Goal: Task Accomplishment & Management: Use online tool/utility

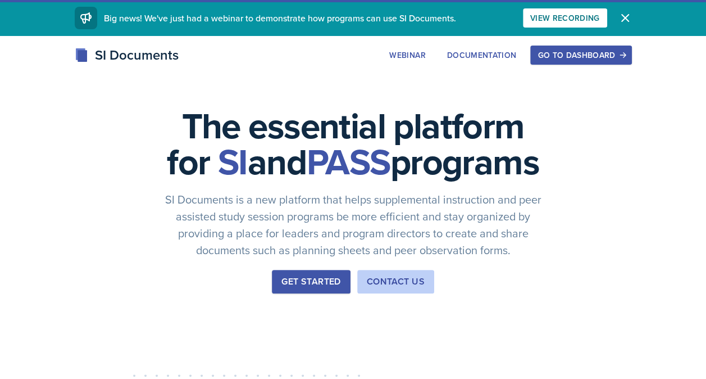
click at [562, 60] on div "Go to Dashboard" at bounding box center [581, 55] width 87 height 9
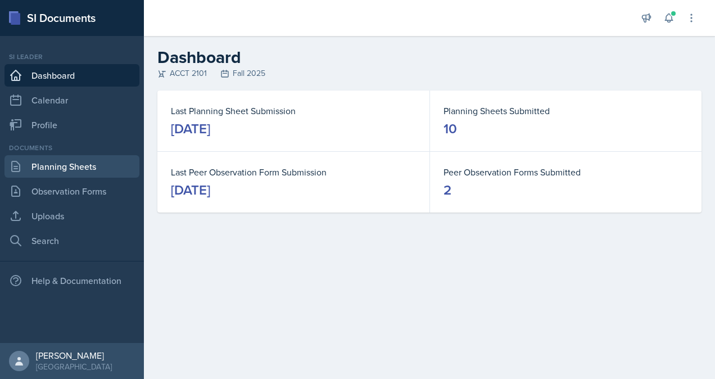
click at [81, 169] on link "Planning Sheets" at bounding box center [71, 166] width 135 height 22
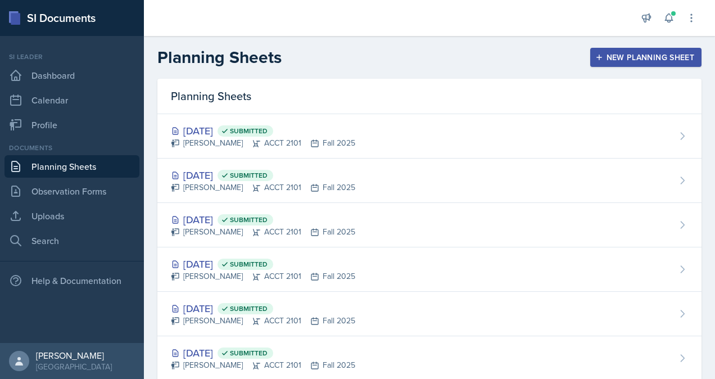
click at [660, 60] on div "New Planning Sheet" at bounding box center [645, 57] width 97 height 9
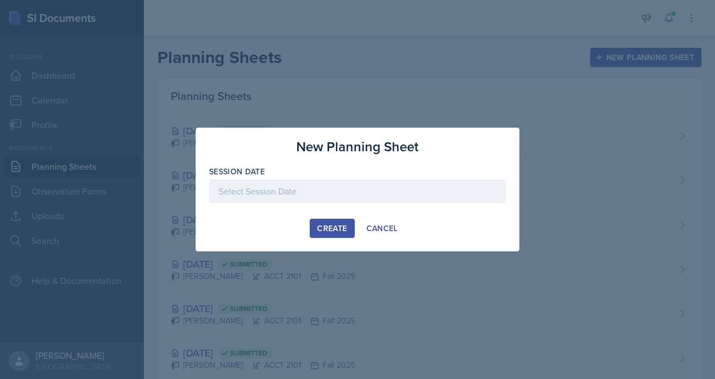
click at [352, 191] on div at bounding box center [357, 191] width 297 height 24
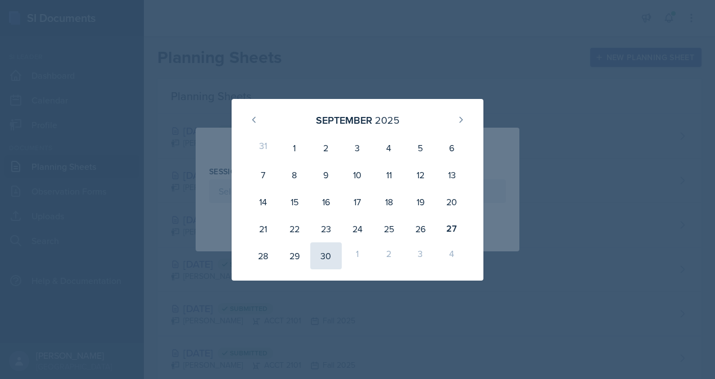
click at [320, 260] on div "30" at bounding box center [325, 255] width 31 height 27
type input "[DATE]"
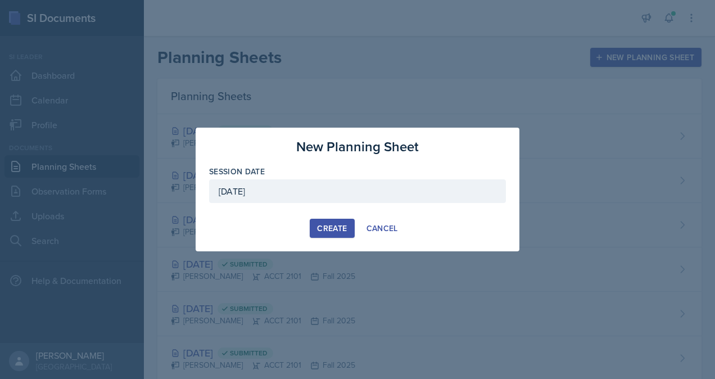
click at [341, 229] on div "Create" at bounding box center [332, 228] width 30 height 9
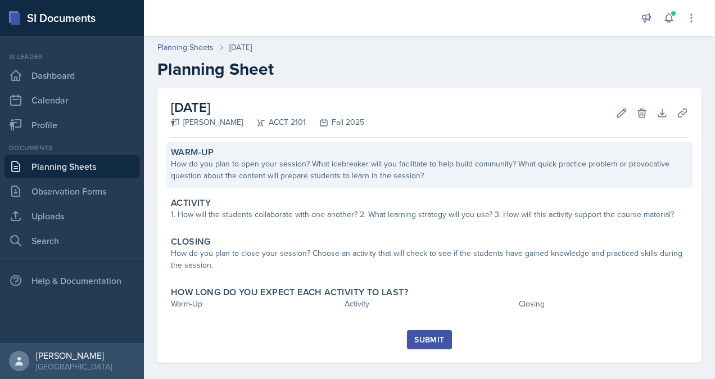
click at [351, 160] on div "How do you plan to open your session? What icebreaker will you facilitate to he…" at bounding box center [429, 170] width 517 height 24
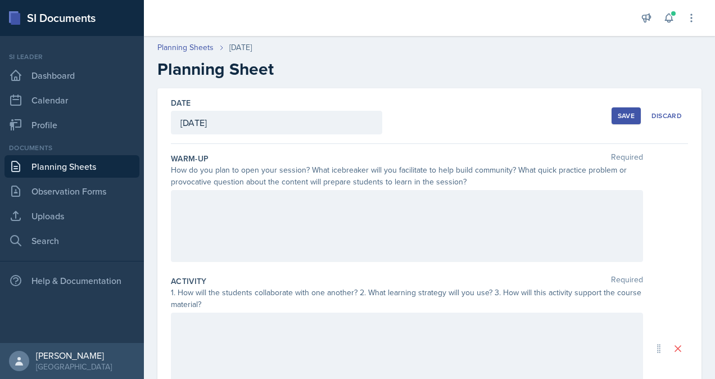
click at [368, 211] on div at bounding box center [407, 226] width 472 height 72
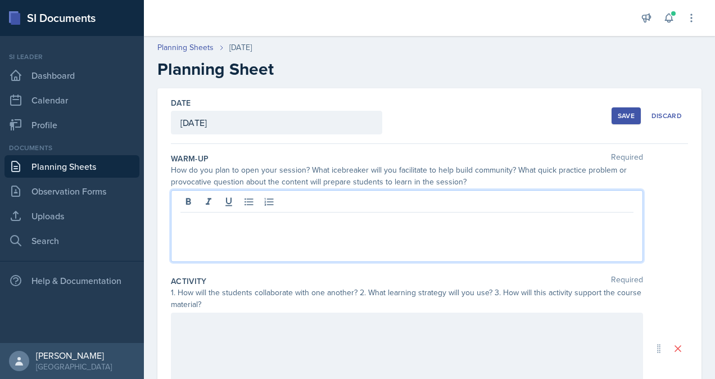
click at [624, 114] on div "Save" at bounding box center [626, 115] width 17 height 9
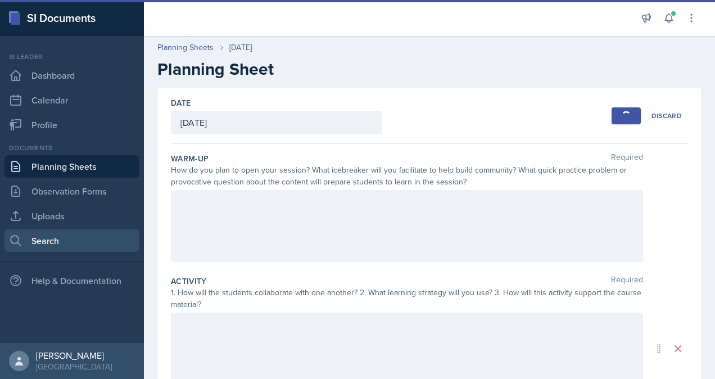
click at [63, 251] on link "Search" at bounding box center [71, 240] width 135 height 22
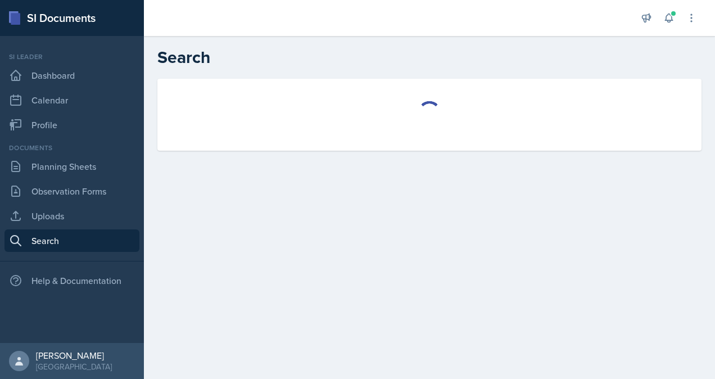
select select "all"
select select "1"
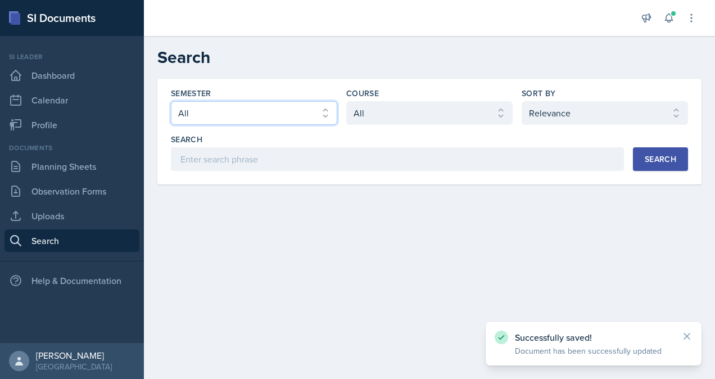
click at [295, 120] on select "Select semester All Fall 2025 Summer 2025 Spring 2025 Fall 2024 Summer 2024 Spr…" at bounding box center [254, 113] width 166 height 24
select select "2bed604d-1099-4043-b1bc-2365e8740244"
click at [171, 101] on select "Select semester All Fall 2025 Summer 2025 Spring 2025 Fall 2024 Summer 2024 Spr…" at bounding box center [254, 113] width 166 height 24
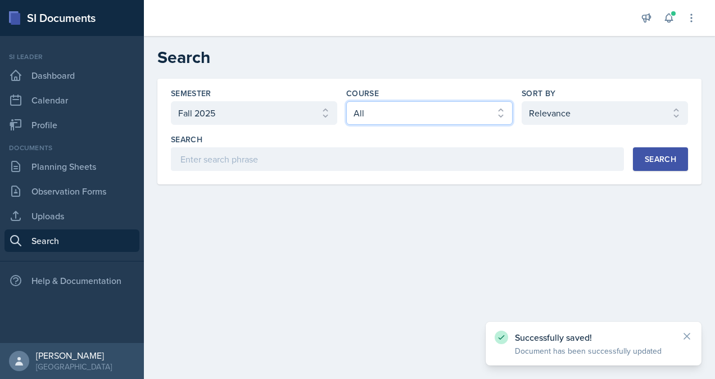
click at [452, 112] on select "Select course All ACCT 2101 ACCT 2102 ACCT 4050 ANTH 1102 ANTH 3301 ARCH 1000 A…" at bounding box center [429, 113] width 166 height 24
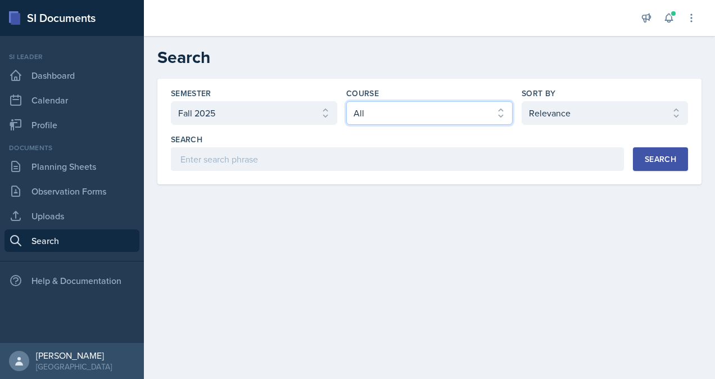
select select "98e834a5-c83e-4e52-b556-b4b33834ab53"
click at [346, 101] on select "Select course All ACCT 2101 ACCT 2102 ACCT 4050 ANTH 1102 ANTH 3301 ARCH 1000 A…" at bounding box center [429, 113] width 166 height 24
click at [560, 124] on div "Semester Select semester All Fall 2025 Summer 2025 Spring 2025 Fall 2024 Summer…" at bounding box center [429, 129] width 517 height 83
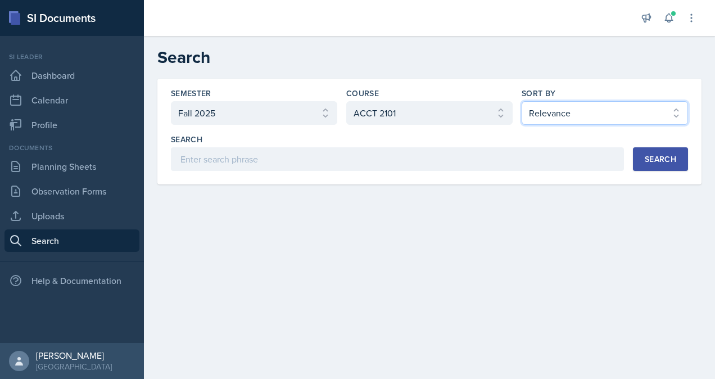
click at [559, 108] on select "Select sort by Relevance Document Date (Asc) Document Date (Desc)" at bounding box center [604, 113] width 166 height 24
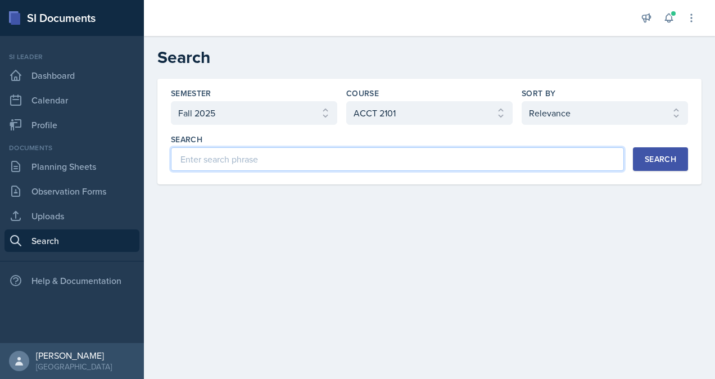
click at [433, 166] on input at bounding box center [397, 159] width 453 height 24
type input "[PERSON_NAME]"
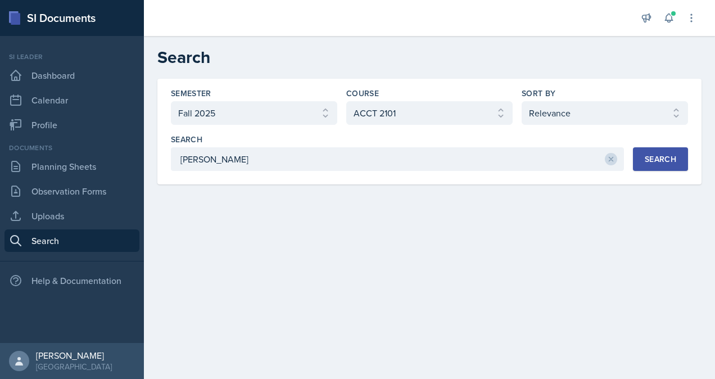
click at [692, 161] on div "Semester Select semester All Fall 2025 Summer 2025 Spring 2025 Fall 2024 Summer…" at bounding box center [429, 132] width 544 height 106
click at [673, 163] on div "Search" at bounding box center [659, 159] width 31 height 9
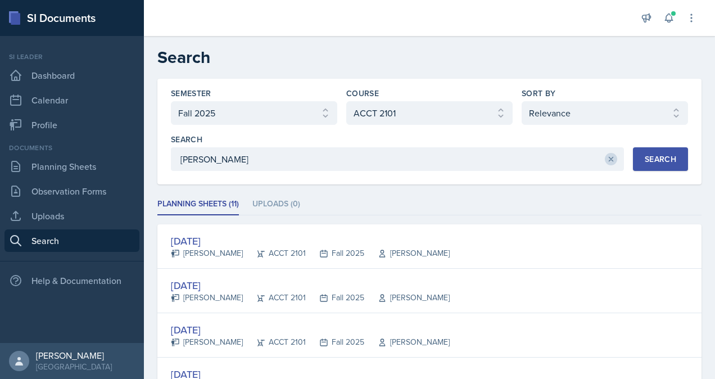
click at [607, 160] on icon at bounding box center [611, 159] width 8 height 8
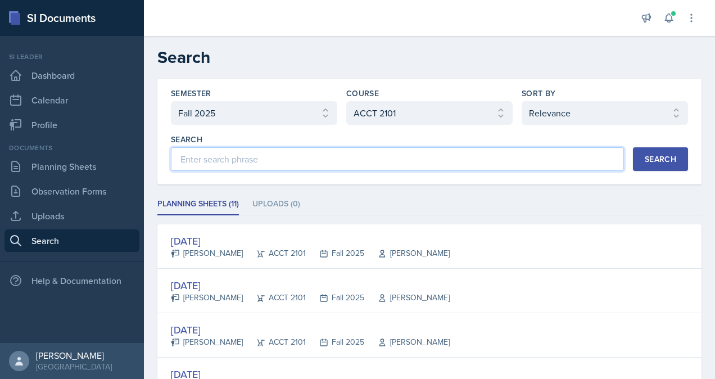
click at [490, 161] on input at bounding box center [397, 159] width 453 height 24
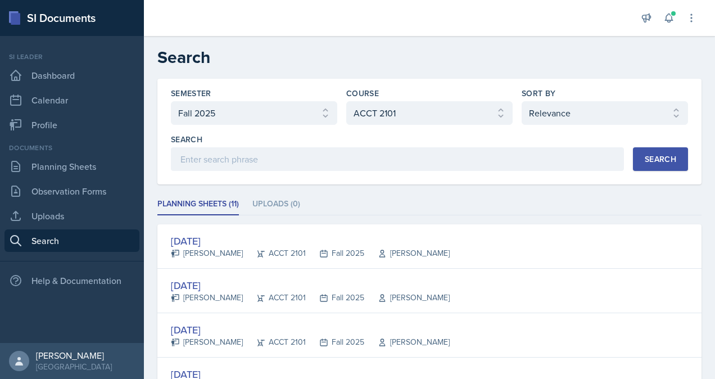
click at [637, 166] on button "Search" at bounding box center [660, 159] width 55 height 24
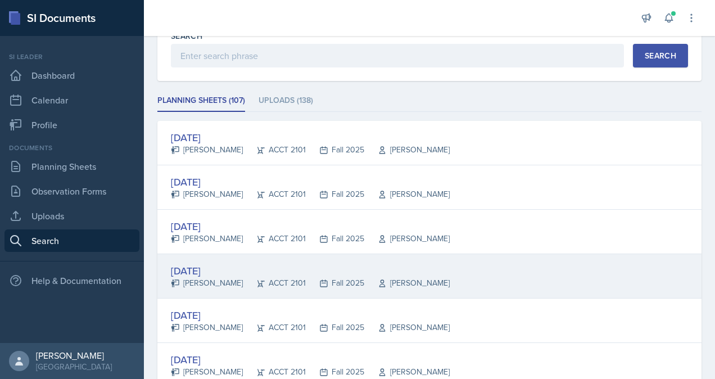
scroll to position [105, 0]
click at [188, 276] on div "[PERSON_NAME]" at bounding box center [207, 282] width 72 height 12
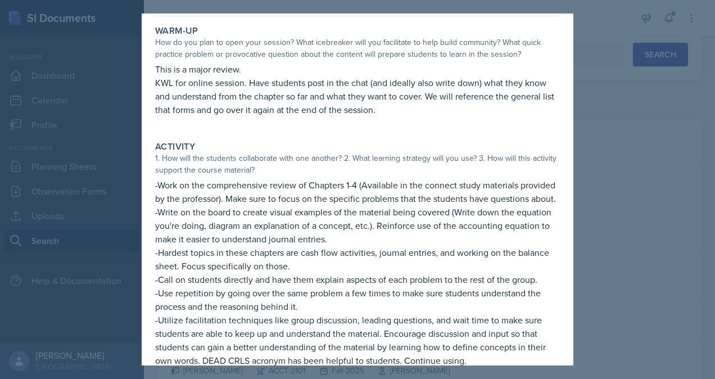
scroll to position [70, 0]
